Goal: Navigation & Orientation: Find specific page/section

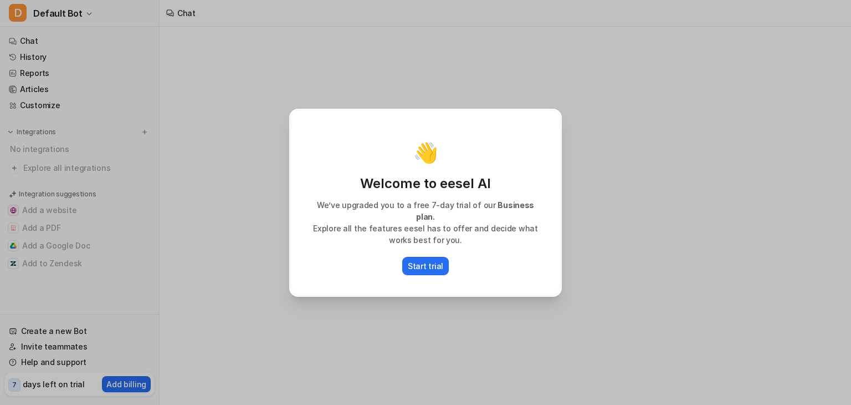
click at [220, 258] on div "👋 Welcome to eesel AI We’ve upgraded you to a free 7-day trial of our Business …" at bounding box center [425, 202] width 851 height 405
click at [412, 260] on p "Start trial" at bounding box center [425, 266] width 35 height 12
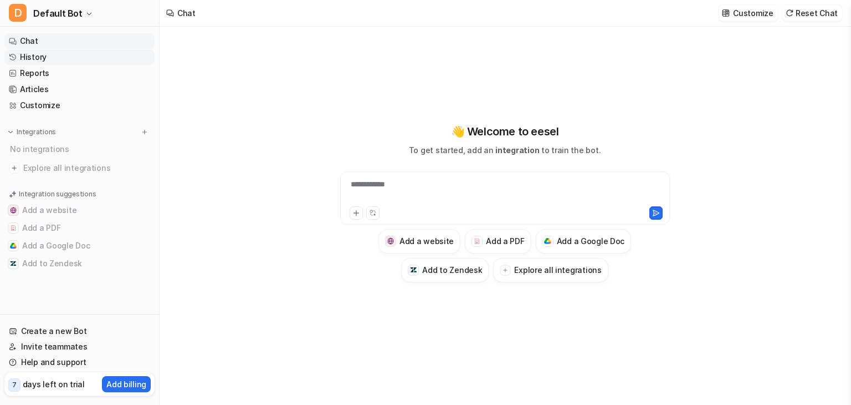
click at [30, 57] on link "History" at bounding box center [79, 57] width 150 height 16
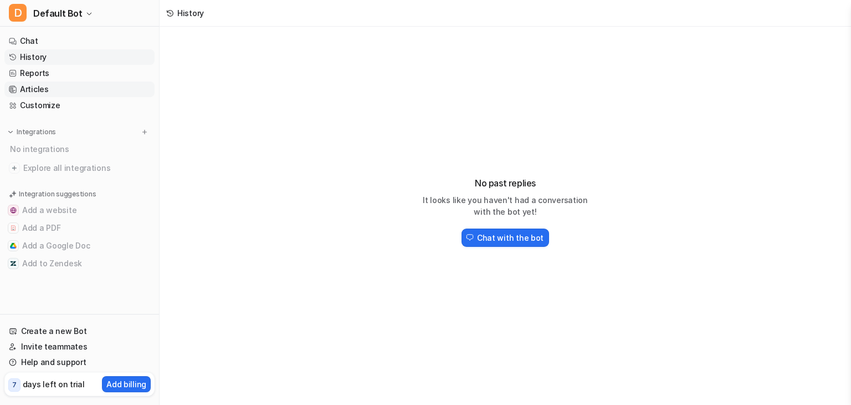
click at [38, 84] on link "Articles" at bounding box center [79, 89] width 150 height 16
click at [54, 76] on link "Reports" at bounding box center [79, 73] width 150 height 16
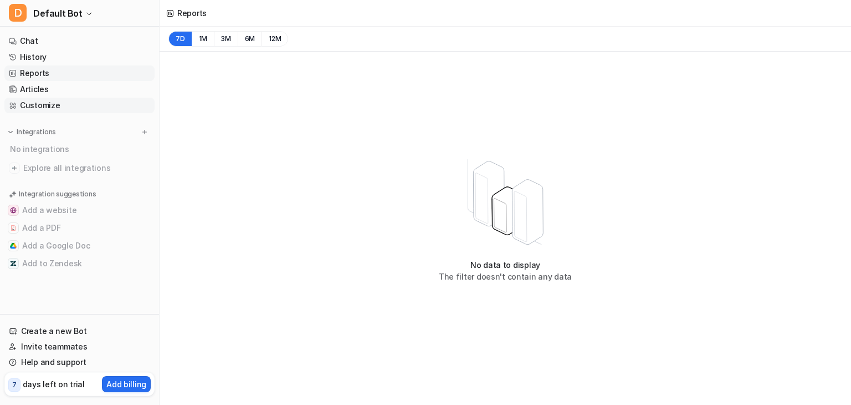
click at [51, 99] on link "Customize" at bounding box center [79, 106] width 150 height 16
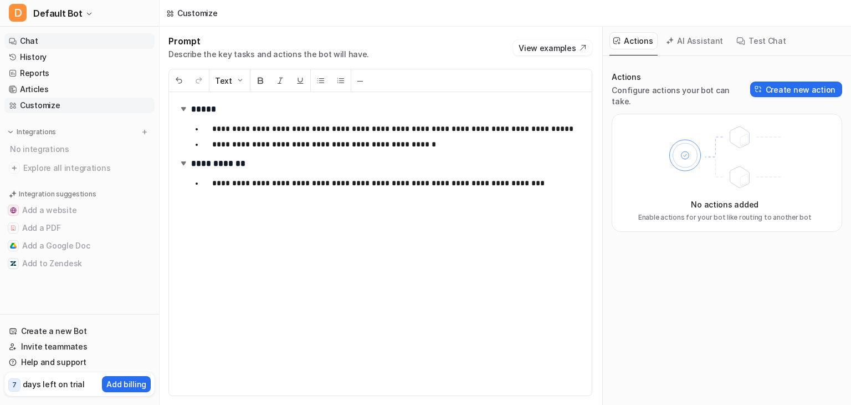
click at [49, 43] on link "Chat" at bounding box center [79, 41] width 150 height 16
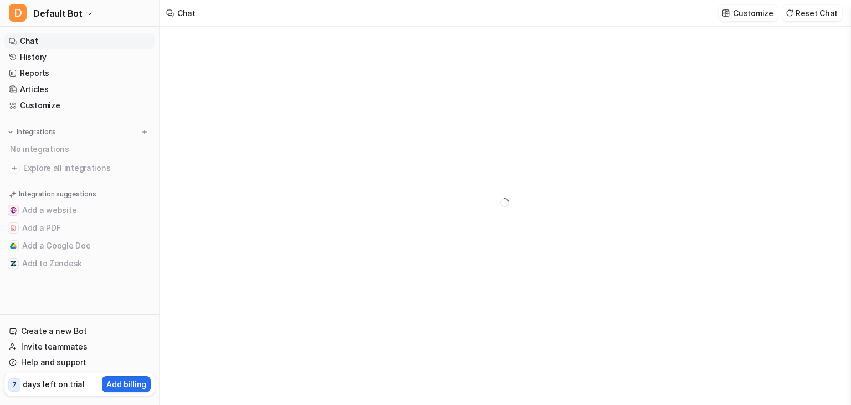
type textarea "**********"
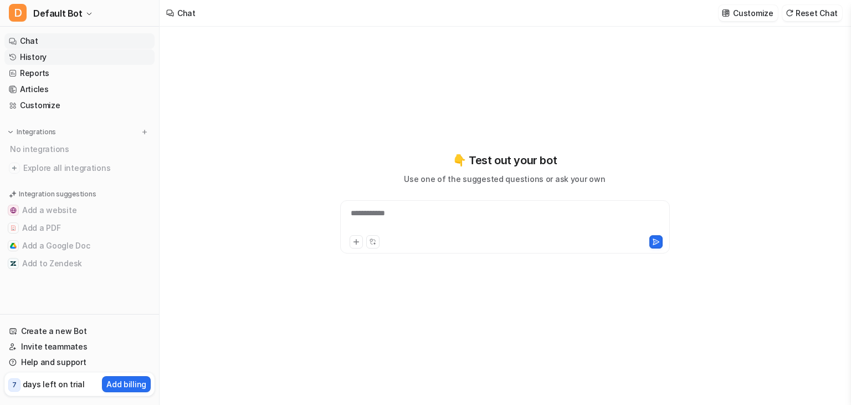
click at [48, 56] on link "History" at bounding box center [79, 57] width 150 height 16
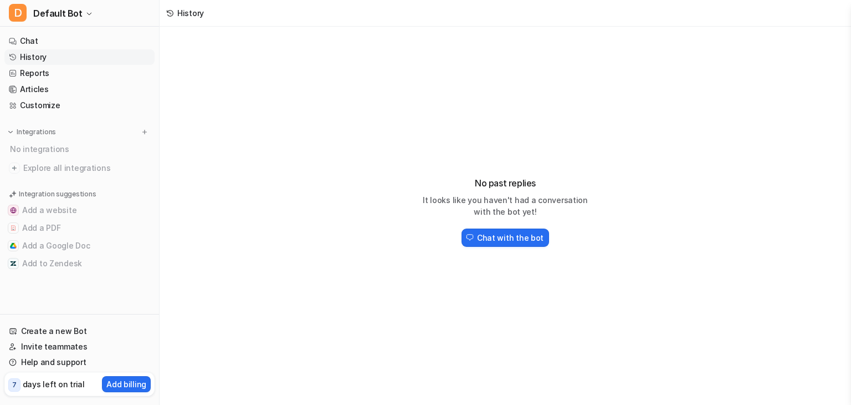
click at [59, 65] on ul "Chat History Reports Articles Customize" at bounding box center [79, 73] width 150 height 80
click at [53, 79] on link "Reports" at bounding box center [79, 73] width 150 height 16
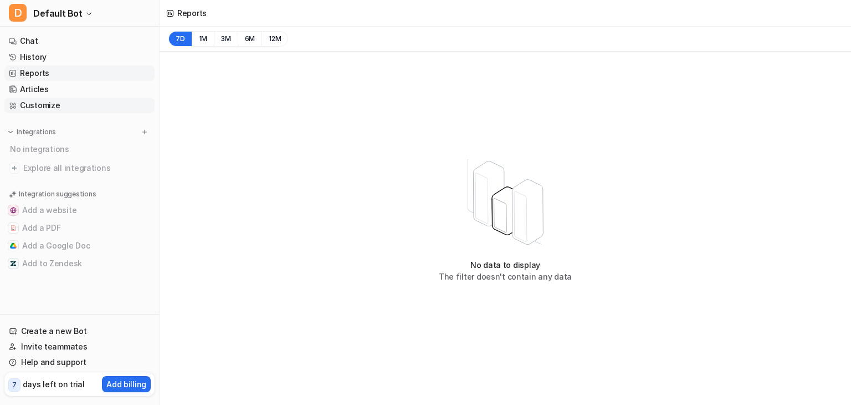
click at [50, 98] on link "Customize" at bounding box center [79, 106] width 150 height 16
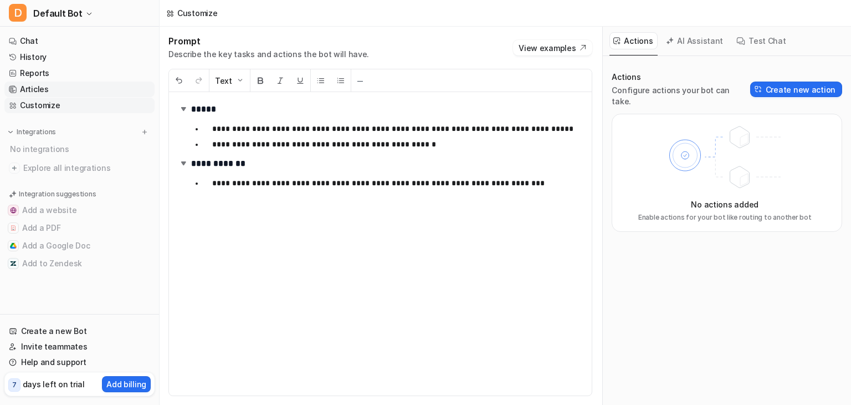
click at [52, 93] on link "Articles" at bounding box center [79, 89] width 150 height 16
